Goal: Information Seeking & Learning: Learn about a topic

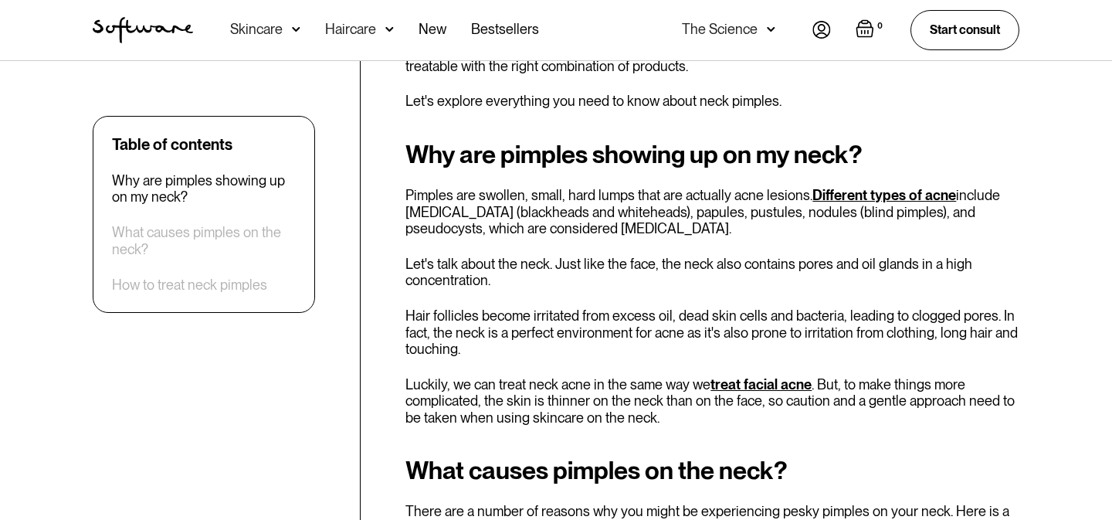
scroll to position [711, 0]
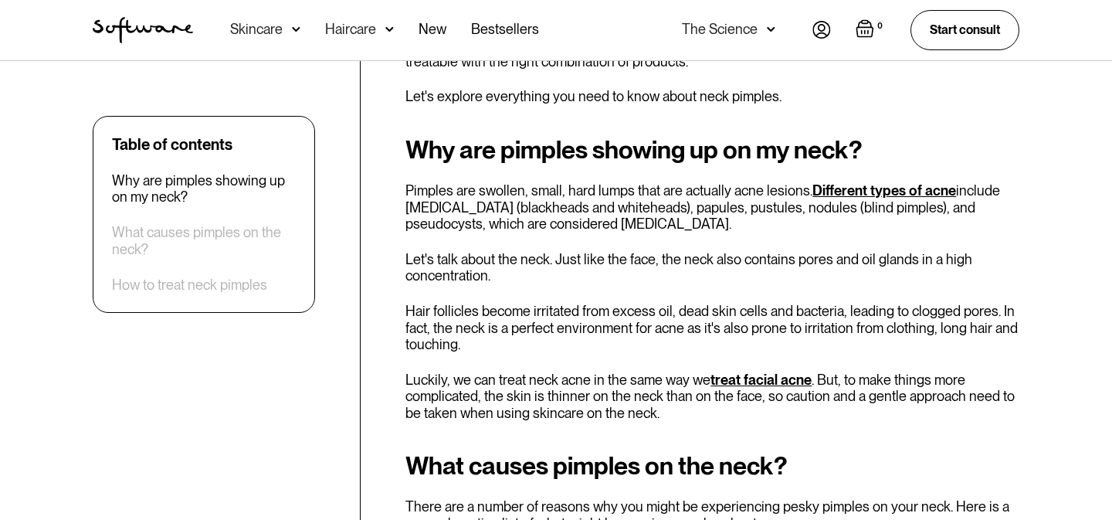
click at [767, 191] on p "Pimples are swollen, small, hard lumps that are actually acne lesions. Differen…" at bounding box center [712, 207] width 614 height 50
click at [781, 215] on p "Pimples are swollen, small, hard lumps that are actually acne lesions. Differen…" at bounding box center [712, 207] width 614 height 50
click at [793, 207] on p "Pimples are swollen, small, hard lumps that are actually acne lesions. Differen…" at bounding box center [712, 207] width 614 height 50
click at [874, 217] on p "Pimples are swollen, small, hard lumps that are actually acne lesions. Differen…" at bounding box center [712, 207] width 614 height 50
click at [951, 214] on p "Pimples are swollen, small, hard lumps that are actually acne lesions. Differen…" at bounding box center [712, 207] width 614 height 50
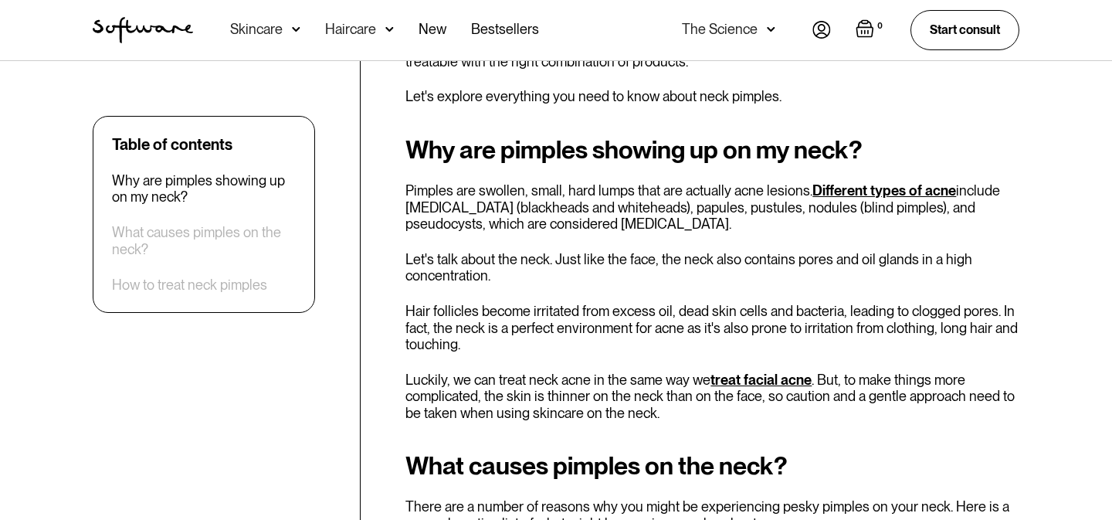
click at [985, 246] on div "Why are pimples showing up on my neck? Pimples are swollen, small, hard lumps t…" at bounding box center [712, 279] width 614 height 286
click at [732, 208] on p "Pimples are swollen, small, hard lumps that are actually acne lesions. Differen…" at bounding box center [712, 207] width 614 height 50
click at [709, 222] on p "Pimples are swollen, small, hard lumps that are actually acne lesions. Differen…" at bounding box center [712, 207] width 614 height 50
click at [675, 207] on p "Pimples are swollen, small, hard lumps that are actually acne lesions. Differen…" at bounding box center [712, 207] width 614 height 50
click at [663, 225] on p "Pimples are swollen, small, hard lumps that are actually acne lesions. Differen…" at bounding box center [712, 207] width 614 height 50
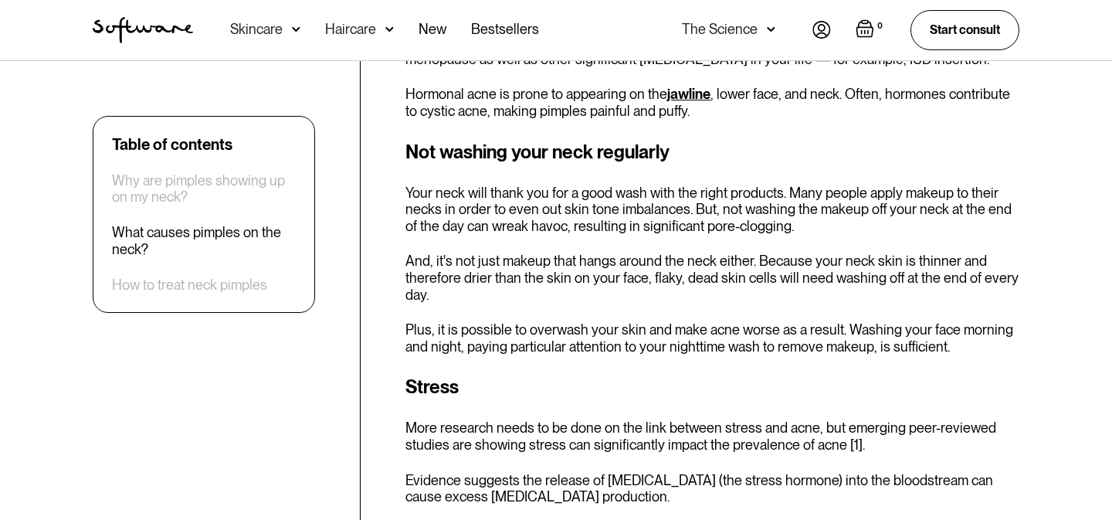
scroll to position [1310, 0]
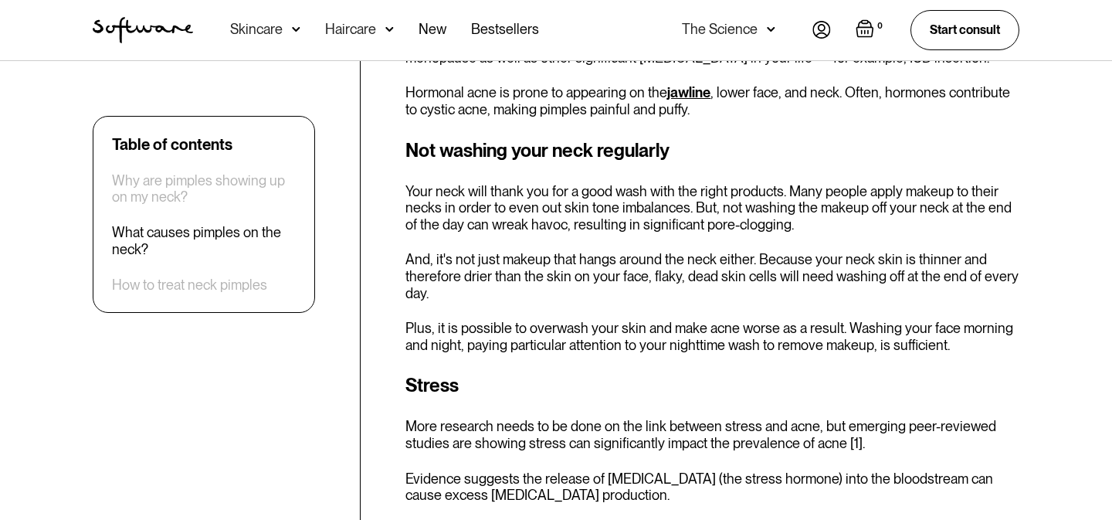
click at [688, 91] on link "jawline" at bounding box center [688, 92] width 43 height 16
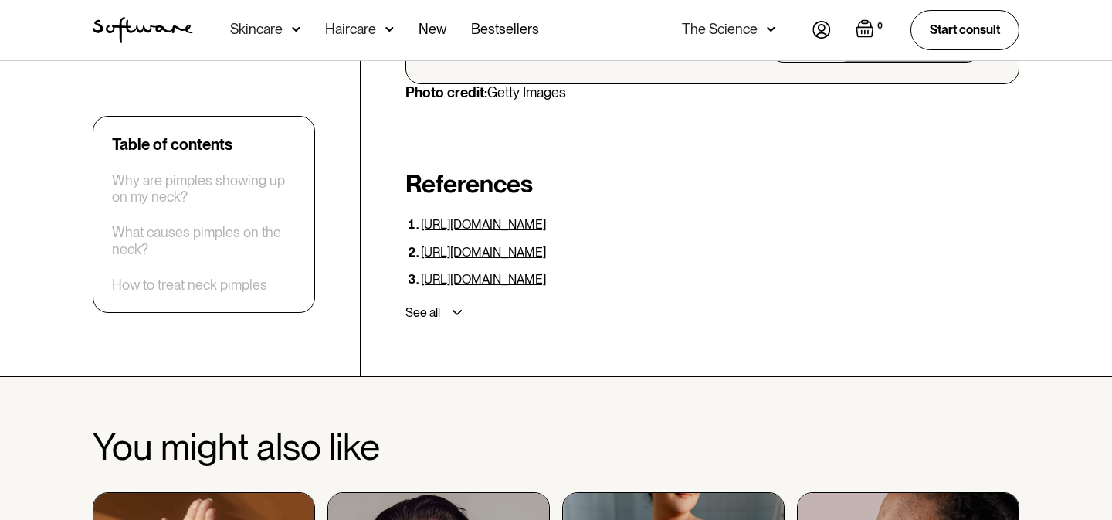
scroll to position [4459, 0]
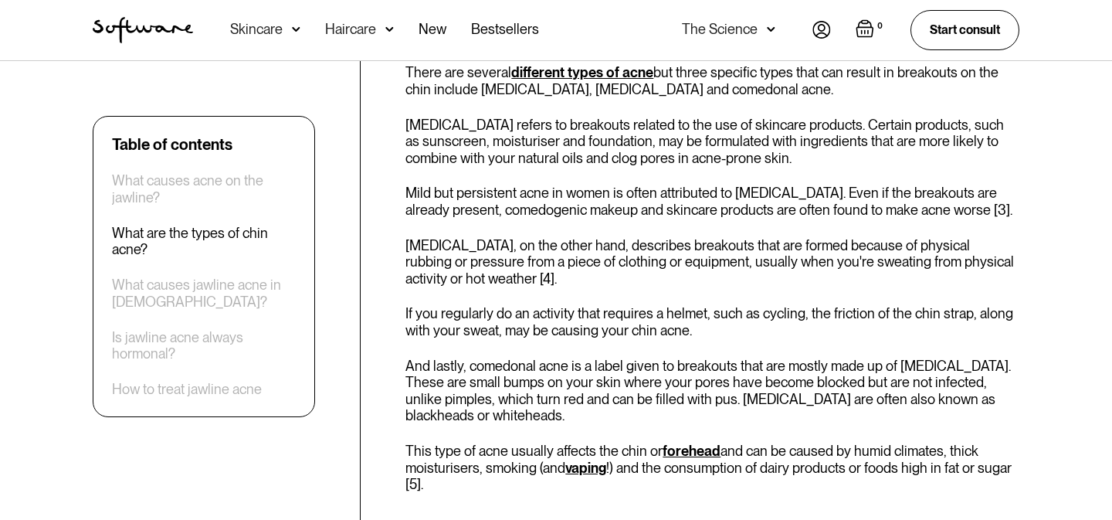
scroll to position [1539, 0]
